Goal: Transaction & Acquisition: Purchase product/service

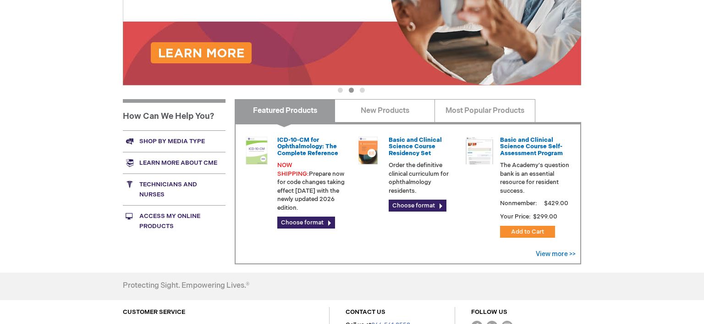
scroll to position [331, 0]
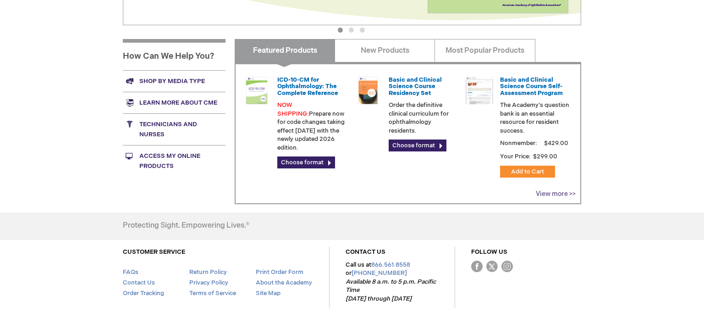
click at [564, 195] on link "View more >>" at bounding box center [556, 194] width 40 height 8
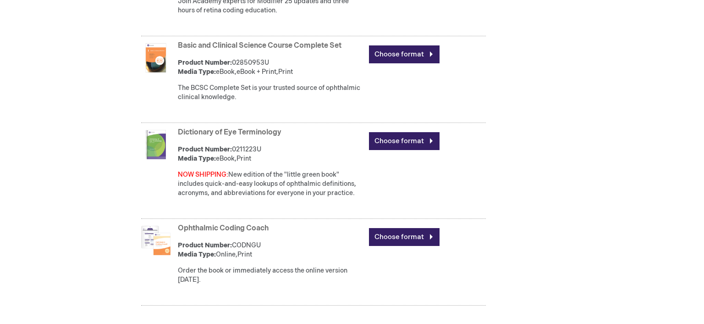
scroll to position [614, 0]
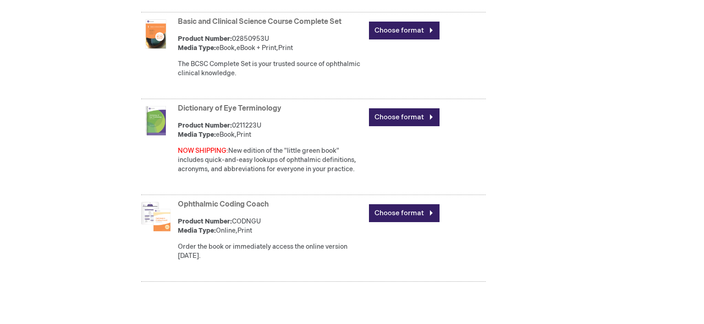
click at [181, 201] on link "Ophthalmic Coding Coach" at bounding box center [223, 204] width 91 height 9
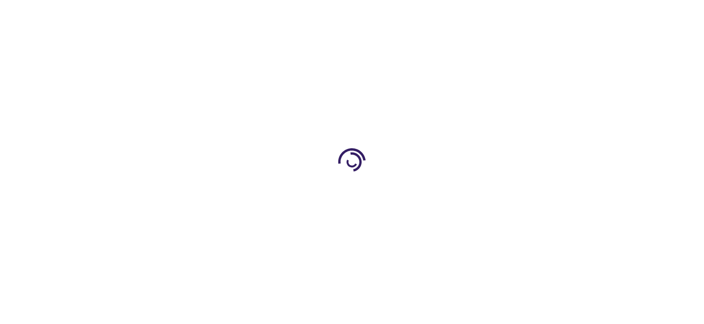
type input "0"
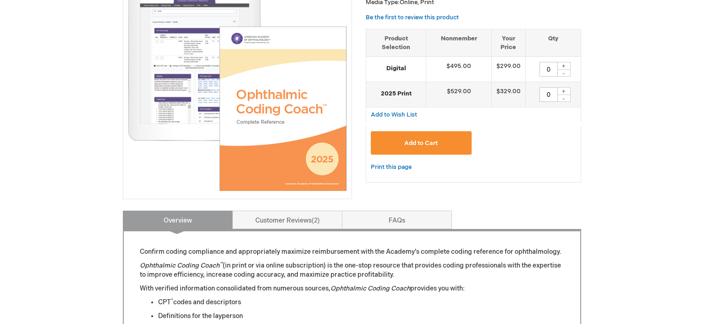
scroll to position [162, 0]
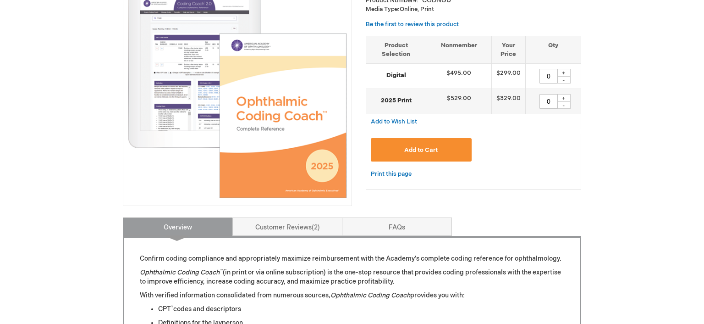
click at [566, 73] on div "+" at bounding box center [564, 73] width 14 height 8
type input "1"
click at [441, 150] on button "Add to Cart" at bounding box center [421, 149] width 101 height 23
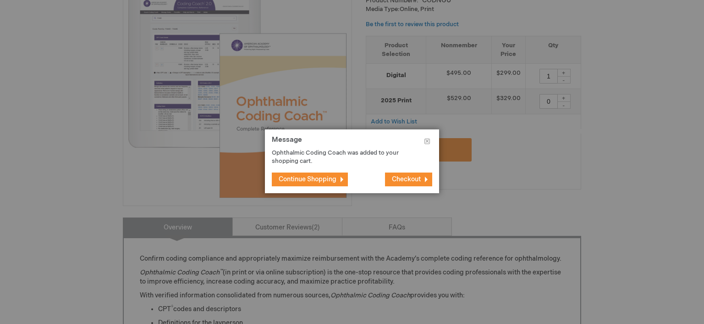
click at [332, 179] on span "Continue Shopping" at bounding box center [308, 179] width 58 height 8
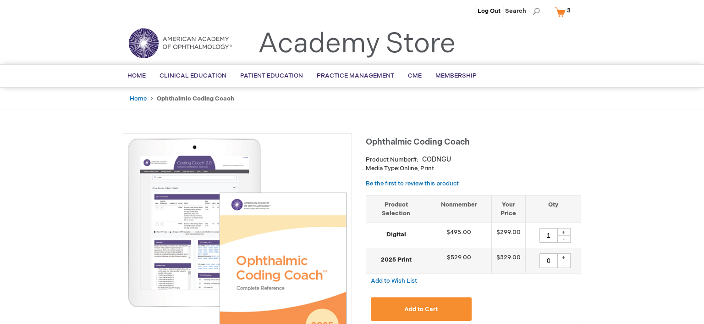
scroll to position [0, 0]
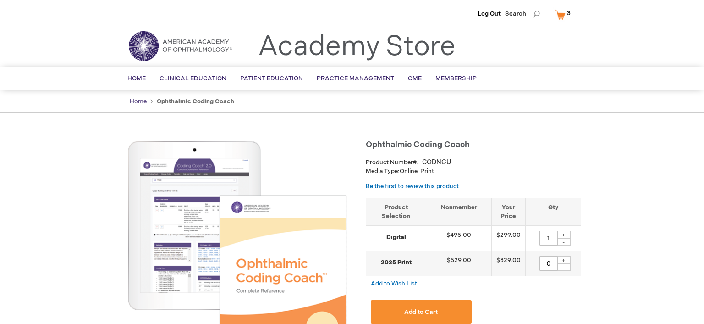
click at [136, 99] on link "Home" at bounding box center [138, 101] width 17 height 7
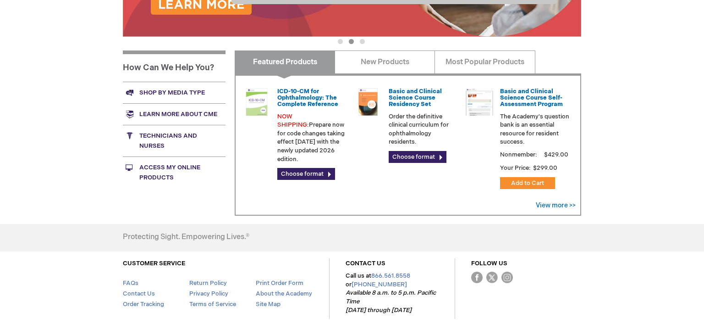
scroll to position [307, 0]
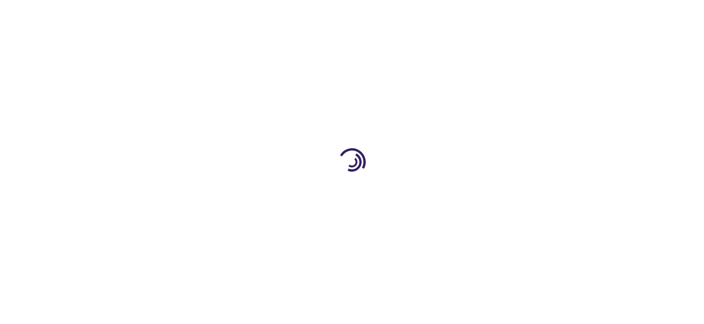
type input "1"
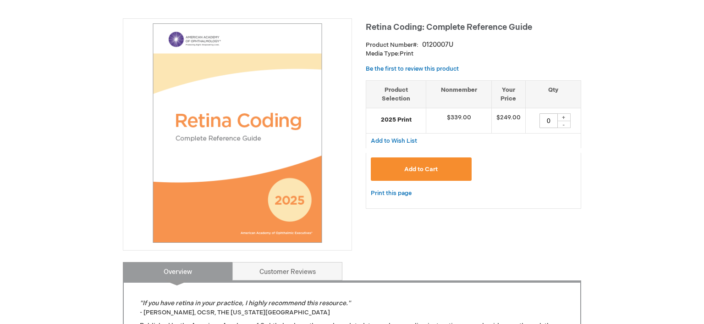
scroll to position [121, 0]
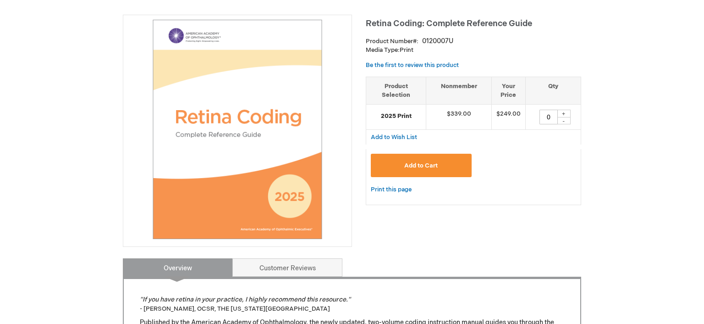
click at [561, 113] on div "+" at bounding box center [564, 114] width 14 height 8
type input "1"
click at [428, 164] on span "Add to Cart" at bounding box center [420, 165] width 33 height 7
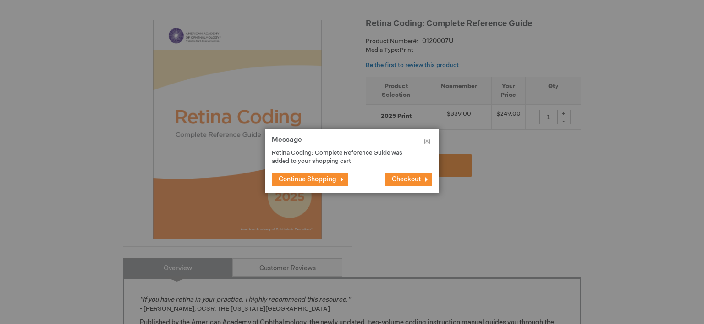
click at [405, 181] on span "Checkout" at bounding box center [406, 179] width 29 height 8
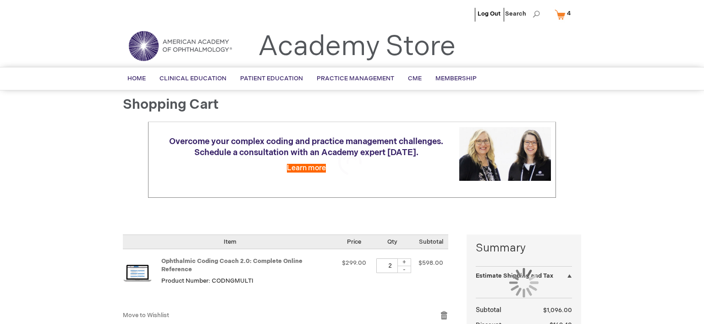
select select "US"
select select "18"
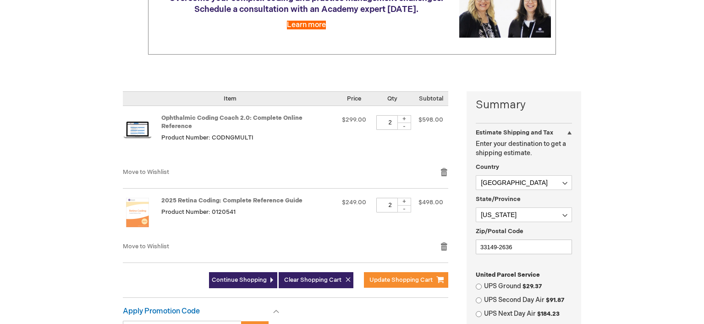
scroll to position [145, 0]
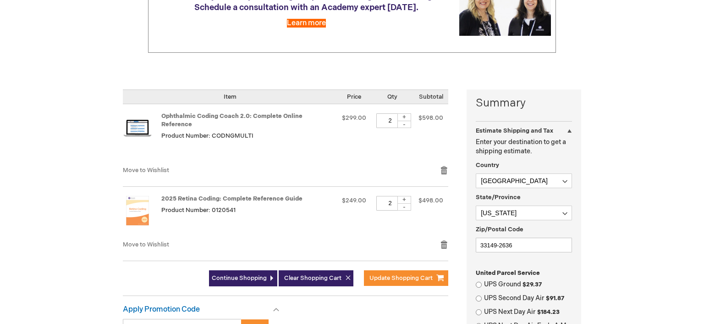
click at [405, 121] on div "-" at bounding box center [404, 124] width 14 height 7
type input "1"
click at [437, 212] on td "$498.00" at bounding box center [430, 212] width 35 height 53
click at [404, 203] on div "-" at bounding box center [404, 206] width 14 height 7
type input "1"
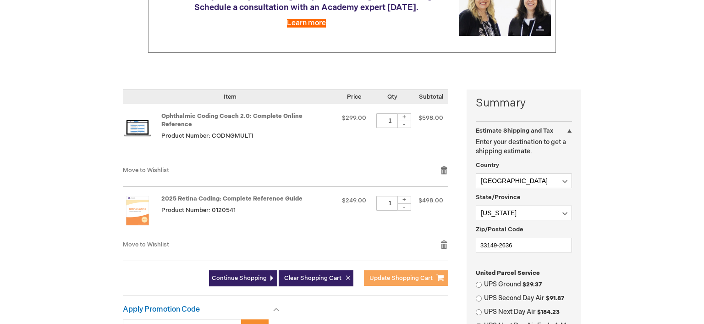
click at [400, 274] on button "Update Shopping Cart" at bounding box center [406, 278] width 84 height 16
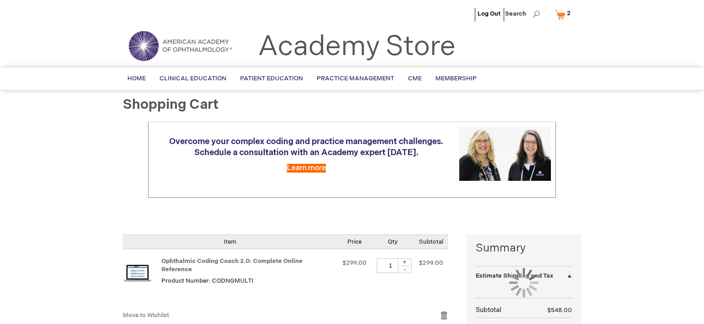
select select "US"
select select "18"
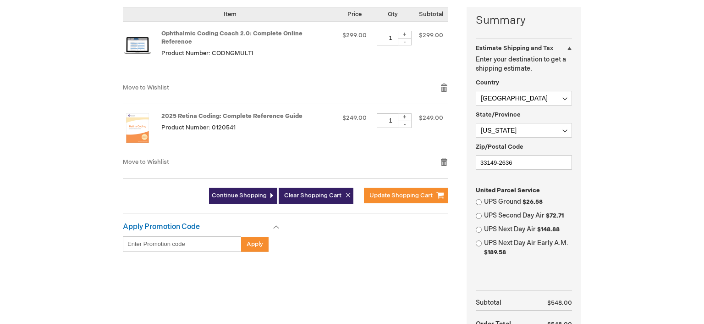
scroll to position [242, 0]
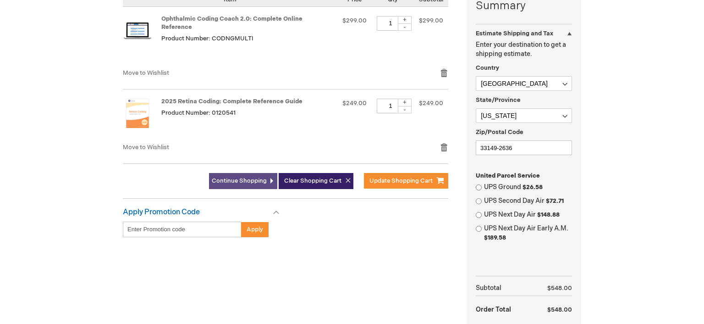
click at [247, 173] on link "Continue Shopping" at bounding box center [243, 181] width 68 height 16
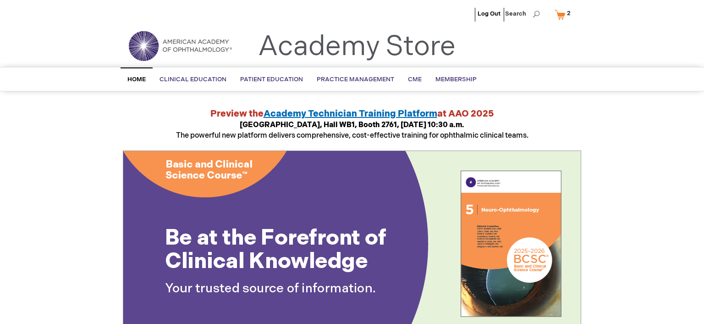
drag, startPoint x: 566, startPoint y: 15, endPoint x: 626, endPoint y: 34, distance: 63.5
click at [626, 34] on header "Log Out Search My Cart 2 2 items CLOSE RECENTLY ADDED ITEM(S) Close Recently ad…" at bounding box center [352, 33] width 704 height 67
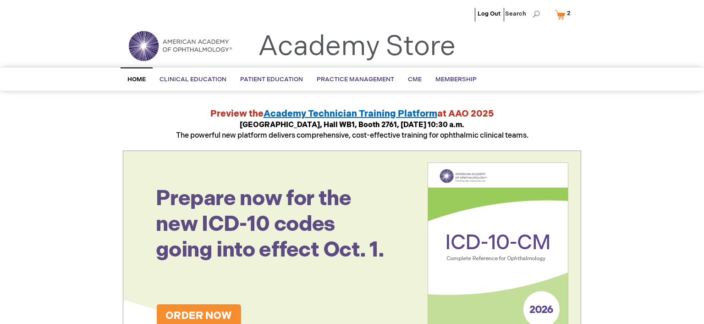
click at [568, 15] on span "2" at bounding box center [569, 13] width 4 height 7
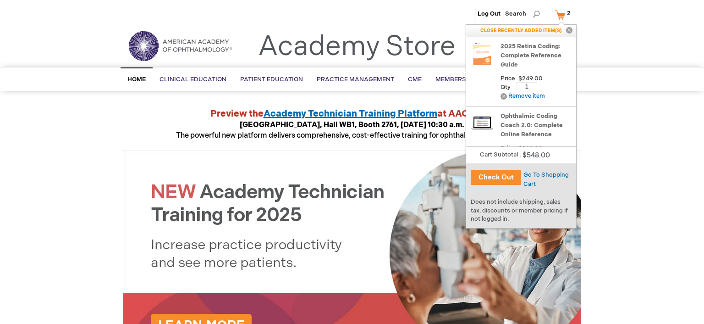
click at [506, 176] on button "Check Out" at bounding box center [496, 177] width 50 height 15
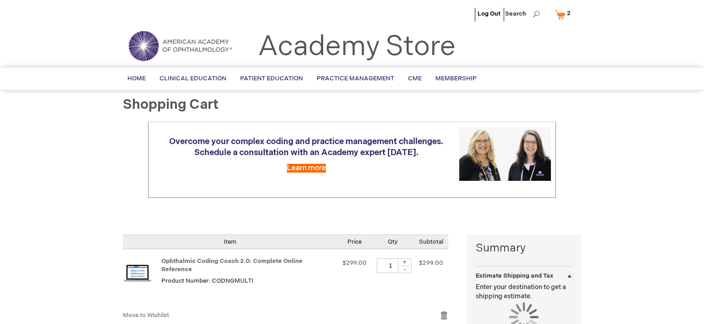
select select "US"
select select "18"
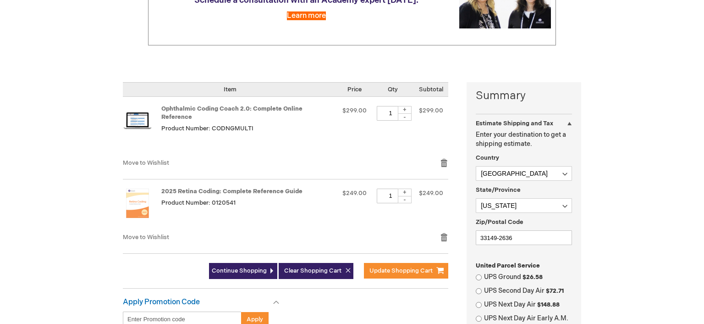
scroll to position [193, 0]
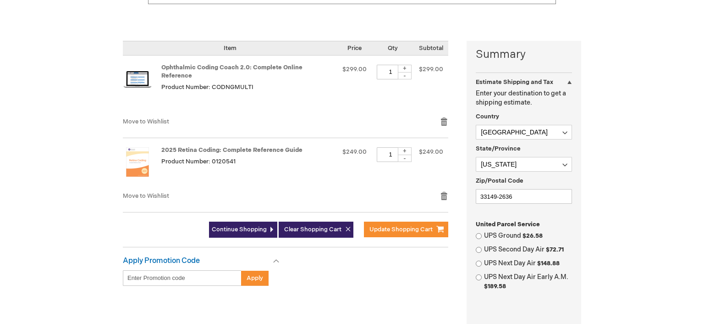
click at [613, 191] on div "Log Out Search My Cart 2 2 items CLOSE RECENTLY ADDED ITEM(S) Close Recently ad…" at bounding box center [352, 202] width 704 height 790
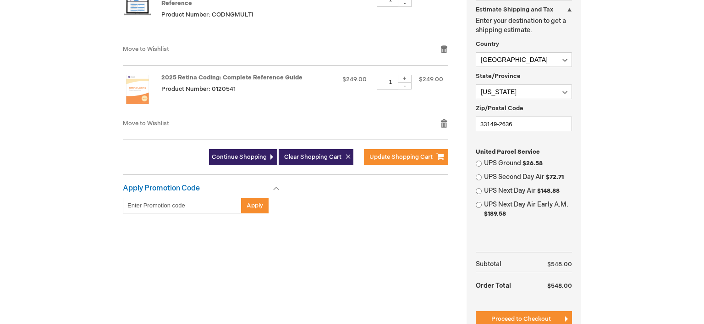
scroll to position [266, 0]
click at [505, 166] on label "UPS Ground $26.58" at bounding box center [528, 163] width 88 height 9
click at [482, 166] on input "UPS Ground $26.58" at bounding box center [479, 163] width 6 height 6
radio input "true"
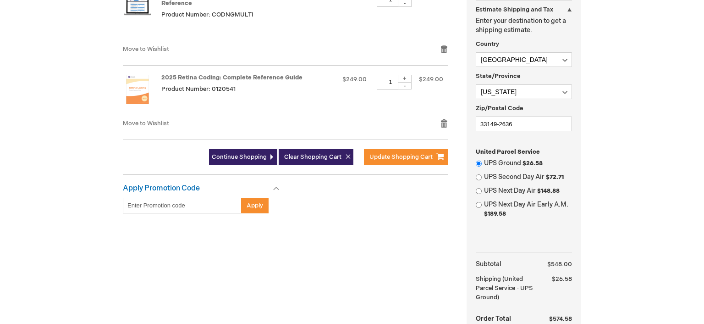
click at [621, 175] on div "Log Out Search My Cart 2 2 items CLOSE RECENTLY ADDED ITEM(S) Close Recently ad…" at bounding box center [352, 145] width 704 height 823
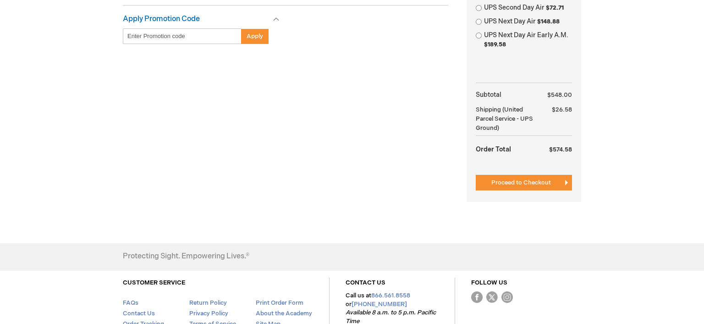
scroll to position [435, 0]
click at [527, 177] on button "Proceed to Checkout" at bounding box center [524, 182] width 96 height 16
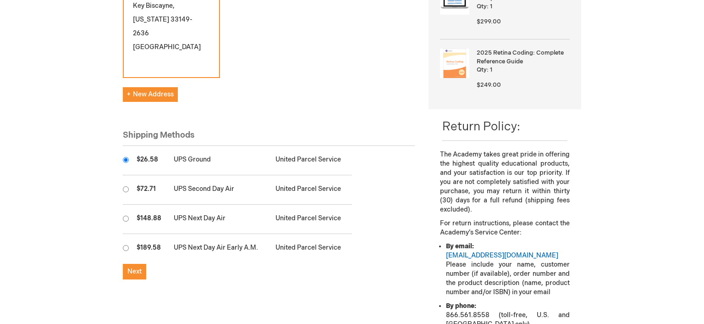
scroll to position [218, 0]
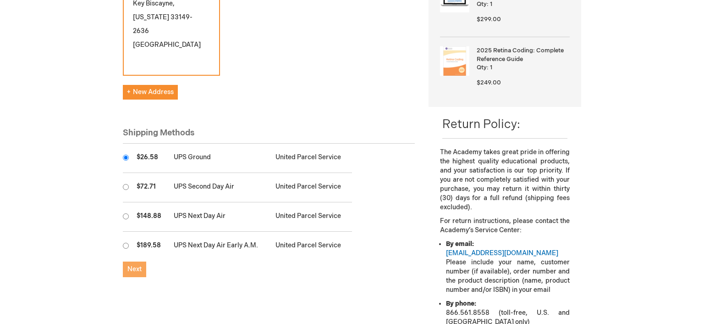
click at [139, 261] on button "Next" at bounding box center [134, 269] width 23 height 16
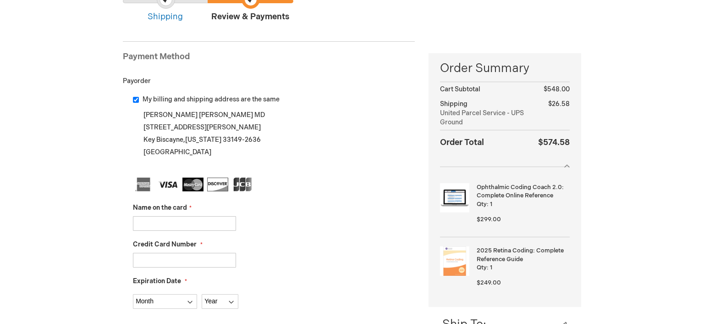
scroll to position [97, 0]
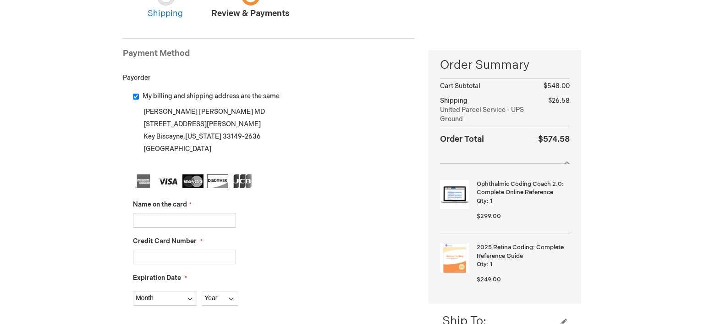
click at [158, 222] on input "Name on the card" at bounding box center [184, 220] width 103 height 15
type input "Nicolas Yannuzzi"
type input "4179030018411458"
select select "3"
select select "2026"
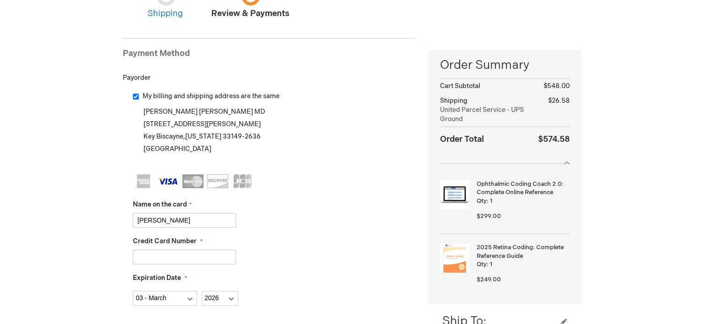
click at [310, 260] on div "4179030018411458" at bounding box center [274, 256] width 282 height 15
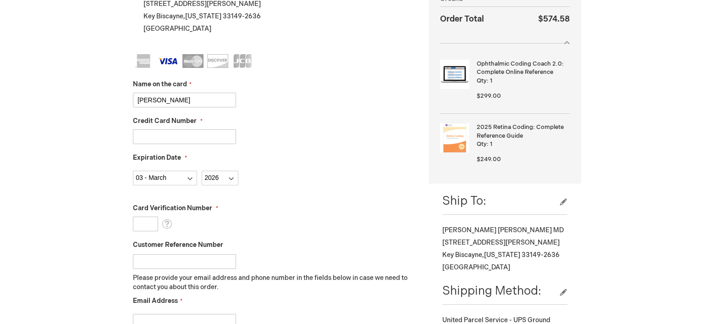
scroll to position [218, 0]
click at [145, 226] on input "Card Verification Number" at bounding box center [145, 222] width 25 height 15
type input "316"
click at [96, 241] on div "Log Out Search My Cart 2 2 items CLOSE RECENTLY ADDED ITEM(S) Close Recently ad…" at bounding box center [352, 283] width 704 height 1003
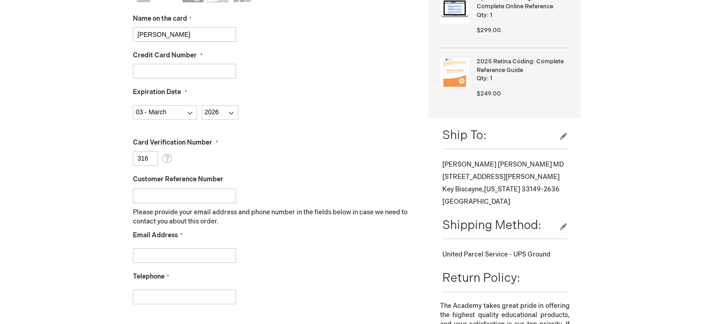
scroll to position [314, 0]
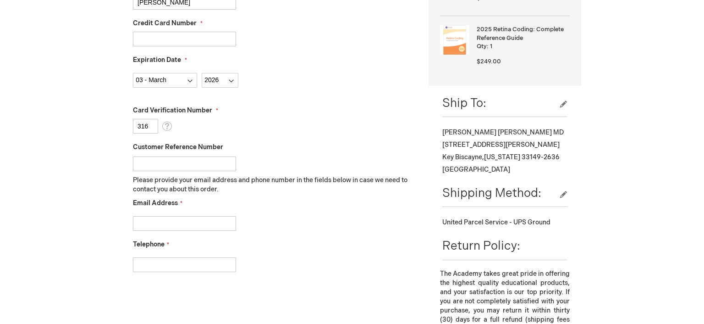
click at [157, 227] on input "Email Address" at bounding box center [184, 223] width 103 height 15
type input "nicolas.yannuzzi@gmail.com"
type input "9176589899"
click at [99, 269] on div "Log Out Search My Cart 2 2 items CLOSE RECENTLY ADDED ITEM(S) Close Recently ad…" at bounding box center [352, 187] width 704 height 1003
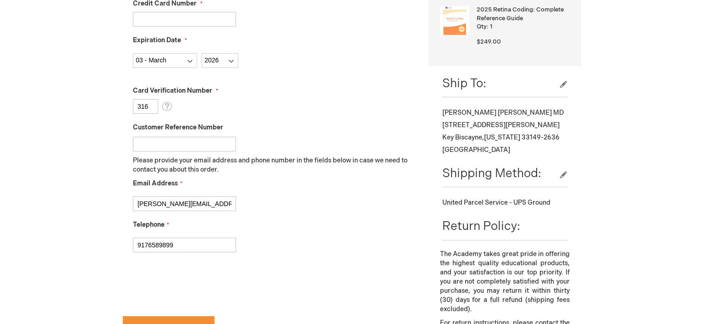
checkbox input "true"
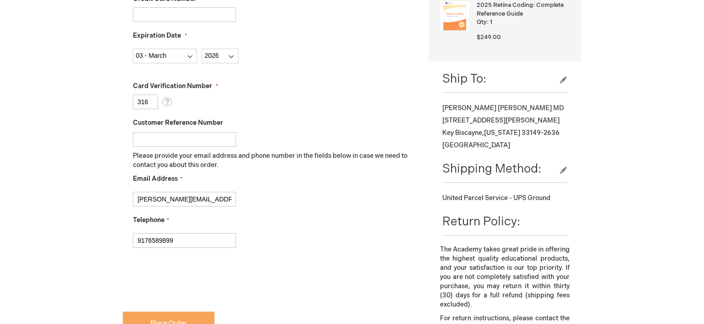
click at [173, 319] on span "Place Order" at bounding box center [168, 323] width 37 height 8
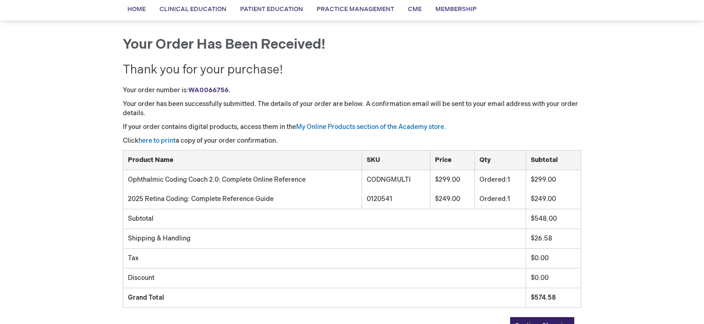
scroll to position [72, 0]
